Goal: Information Seeking & Learning: Learn about a topic

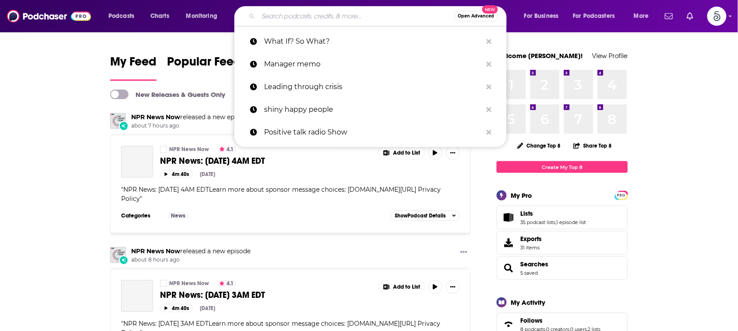
click at [309, 16] on input "Search podcasts, credits, & more..." at bounding box center [356, 16] width 196 height 14
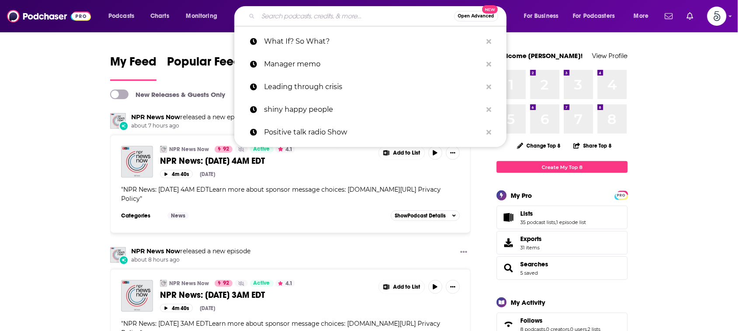
paste input "Cleaning Up Your Mental Mess Cleaning Up Your Mental Mess"
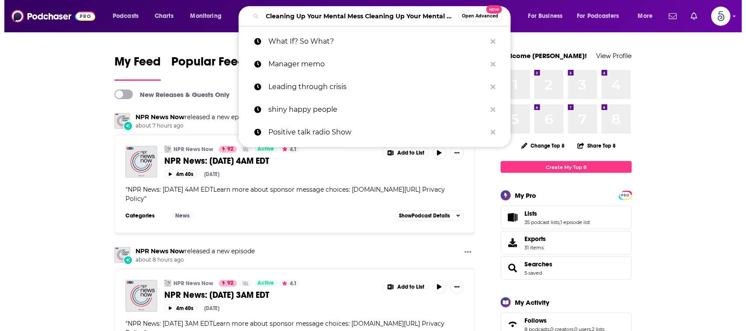
scroll to position [0, 26]
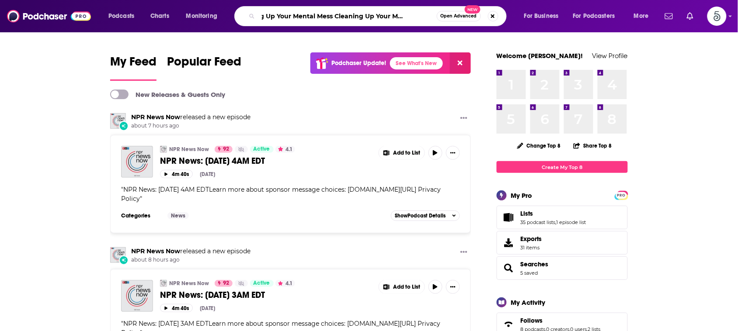
type input "Cleaning Up Your Mental Mess Cleaning Up Your Mental Mess"
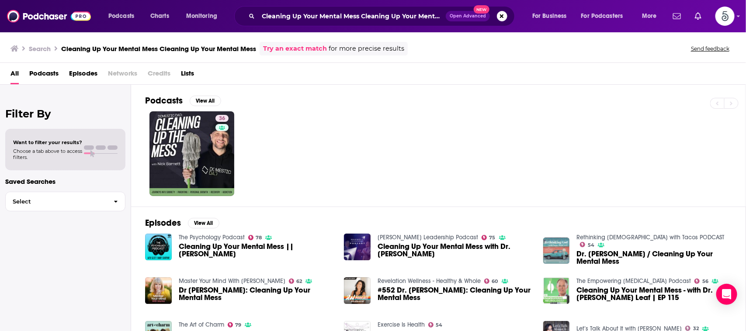
click at [206, 243] on span "Cleaning Up Your Mental Mess || [PERSON_NAME]" at bounding box center [256, 250] width 155 height 15
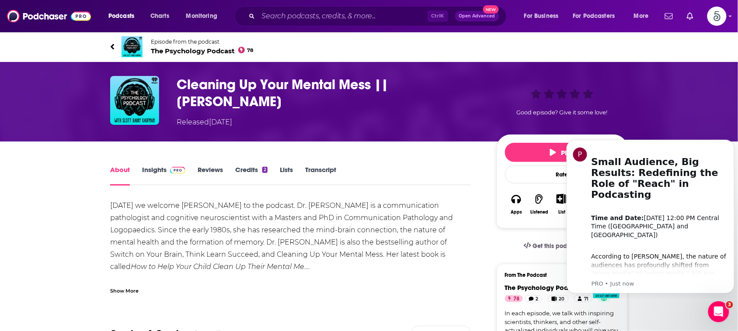
click at [158, 167] on link "Insights" at bounding box center [163, 176] width 43 height 20
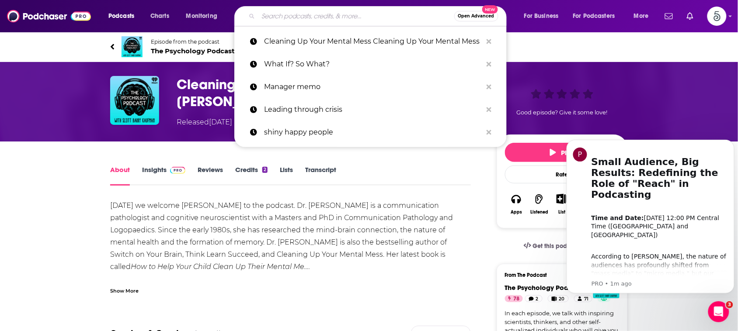
click at [267, 10] on input "Search podcasts, credits, & more..." at bounding box center [356, 16] width 196 height 14
click at [378, 44] on p "Cleaning Up Your Mental Mess Cleaning Up Your Mental Mess" at bounding box center [373, 41] width 218 height 23
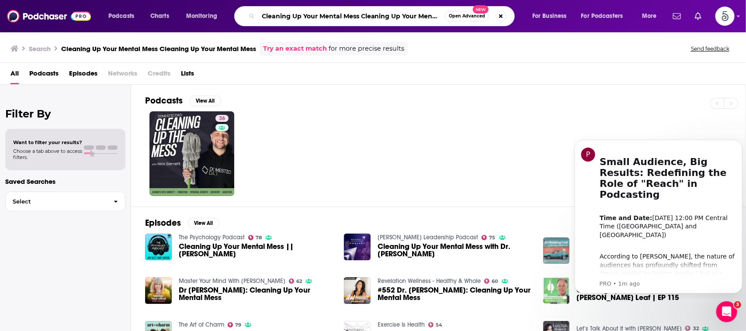
scroll to position [0, 18]
drag, startPoint x: 344, startPoint y: 17, endPoint x: 455, endPoint y: 15, distance: 111.0
click at [455, 15] on div "Cleaning Up Your Mental Mess Cleaning Up Your Mental Mess Open Advanced New" at bounding box center [374, 16] width 281 height 20
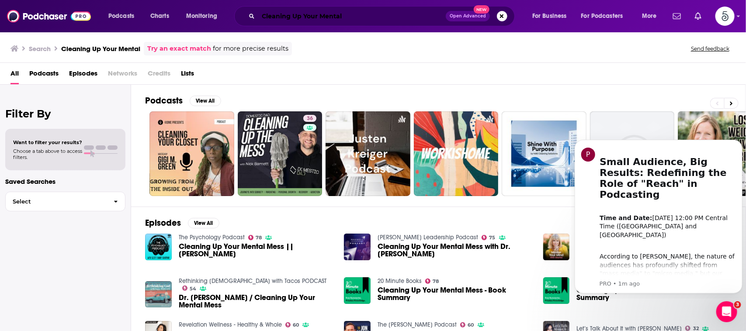
click at [347, 14] on input "Cleaning Up Your Mental" at bounding box center [351, 16] width 187 height 14
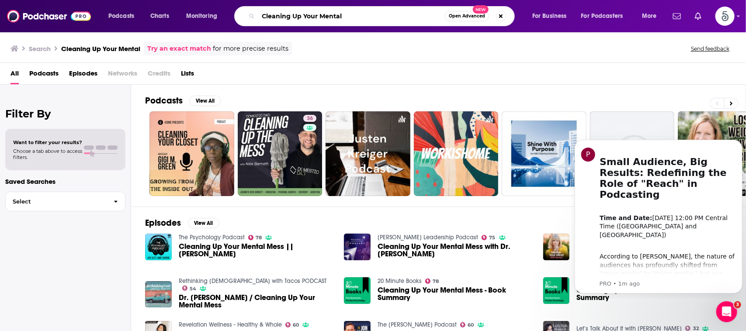
click at [347, 14] on input "Cleaning Up Your Mental" at bounding box center [351, 16] width 187 height 14
type input "Cleaning Up Your Mental mess"
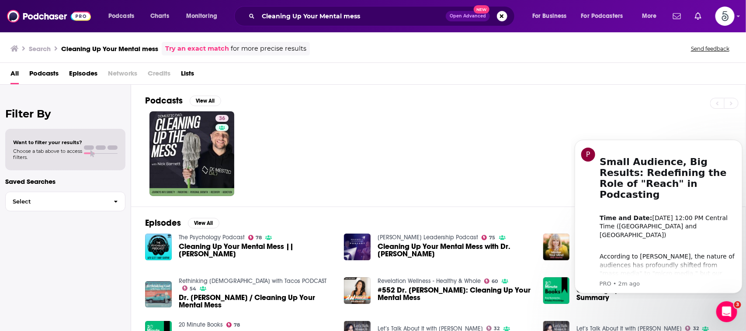
click at [626, 77] on div "All Podcasts Episodes Networks Credits Lists" at bounding box center [374, 75] width 728 height 18
click at [427, 160] on div "36" at bounding box center [445, 153] width 600 height 85
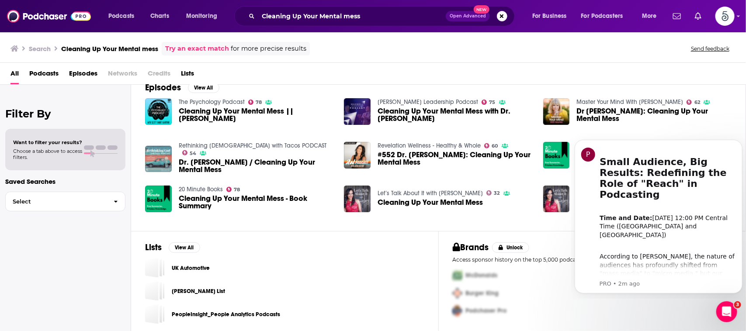
scroll to position [138, 0]
